Goal: Contribute content

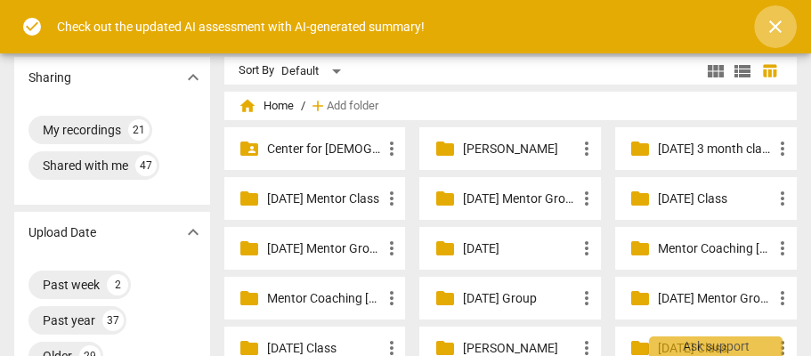
click at [772, 19] on span "close" at bounding box center [774, 26] width 21 height 21
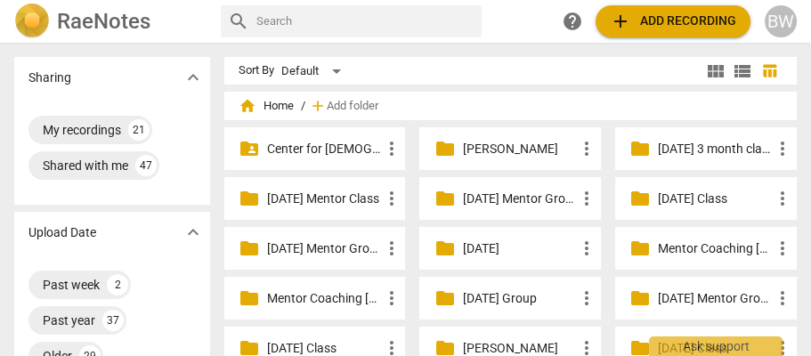
click at [334, 242] on p "[DATE] Mentor Group" at bounding box center [324, 248] width 114 height 19
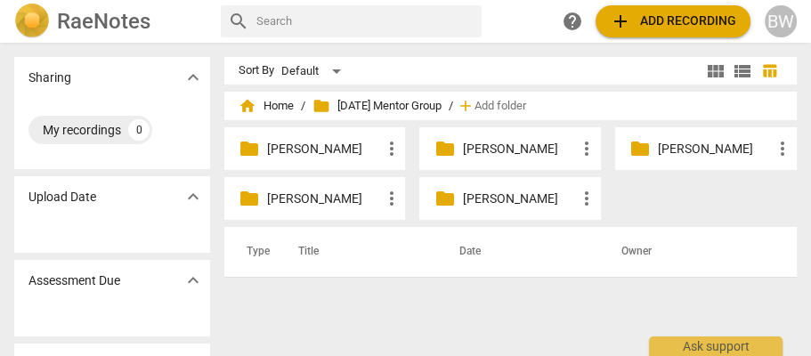
click at [462, 149] on p "[PERSON_NAME]" at bounding box center [519, 149] width 114 height 19
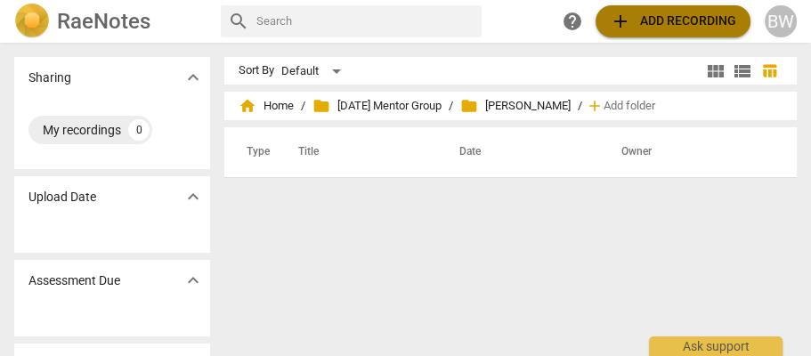
click at [617, 22] on span "add" at bounding box center [620, 21] width 21 height 21
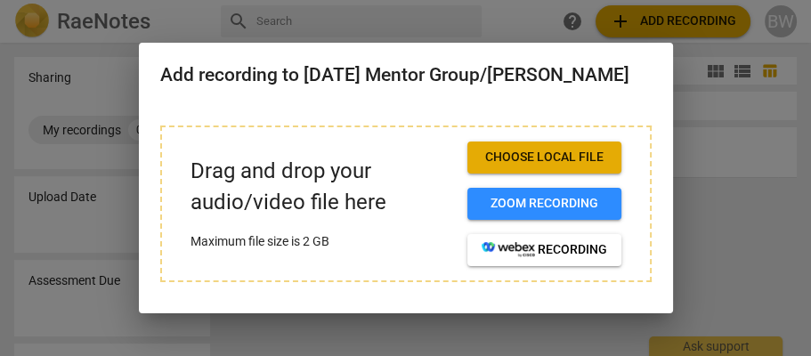
scroll to position [25, 0]
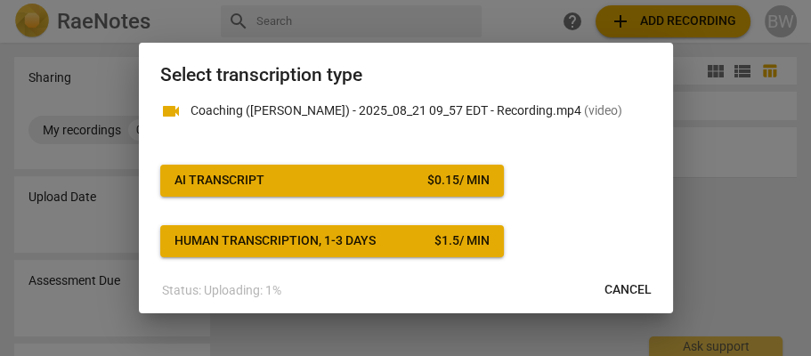
click at [471, 178] on div "$ 0.15 / min" at bounding box center [458, 181] width 62 height 18
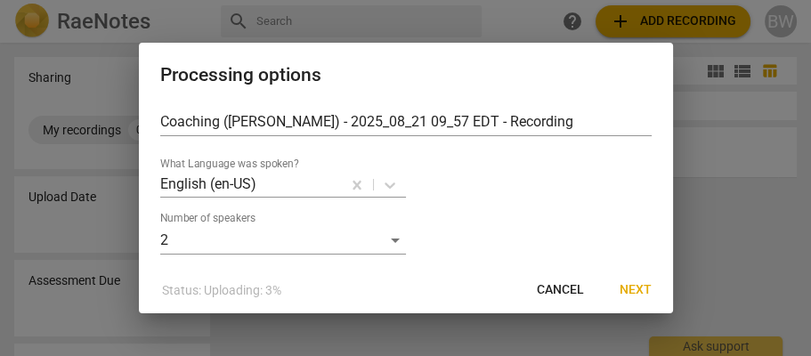
click at [647, 286] on span "Next" at bounding box center [635, 290] width 32 height 18
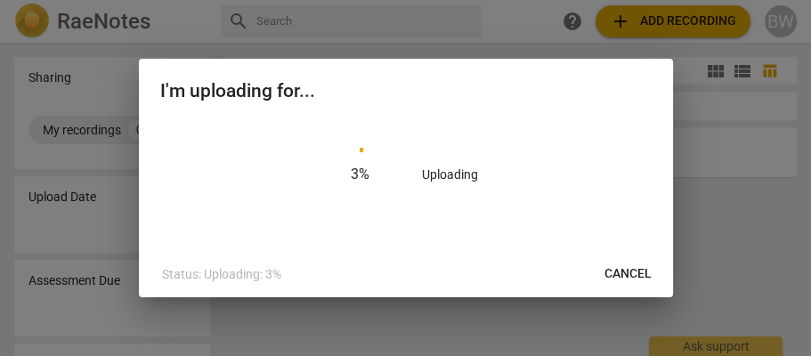
scroll to position [0, 0]
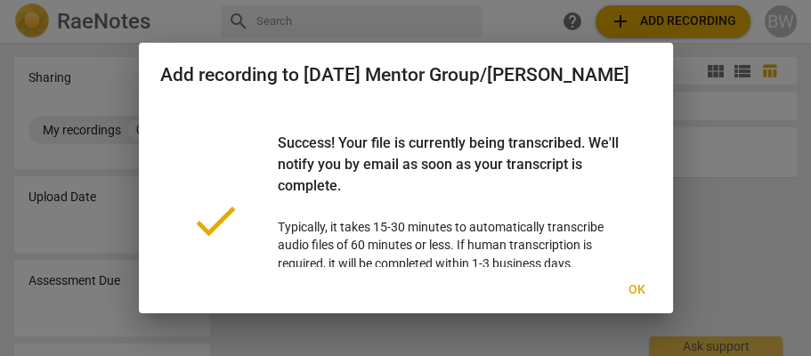
click at [634, 289] on span "Ok" at bounding box center [637, 290] width 28 height 18
